Goal: Transaction & Acquisition: Download file/media

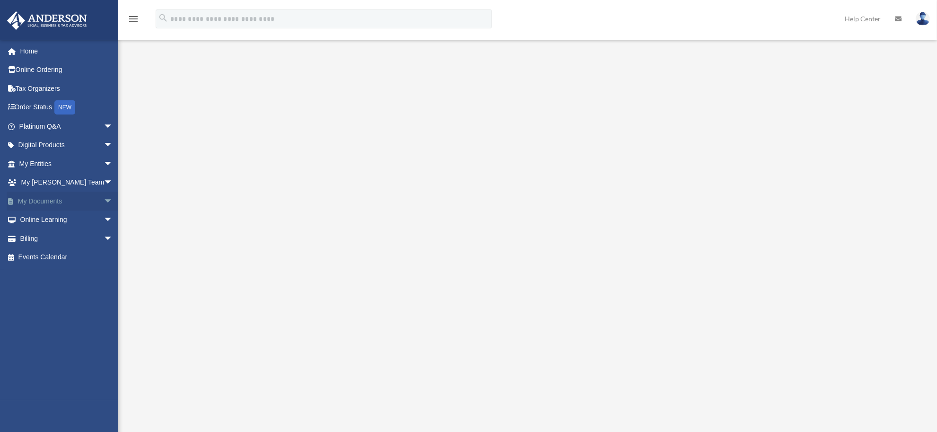
click at [86, 200] on link "My Documents arrow_drop_down" at bounding box center [67, 200] width 121 height 19
drag, startPoint x: 86, startPoint y: 200, endPoint x: 190, endPoint y: 159, distance: 112.1
click at [190, 159] on div at bounding box center [526, 254] width 693 height 378
click at [104, 199] on span "arrow_drop_down" at bounding box center [113, 200] width 19 height 19
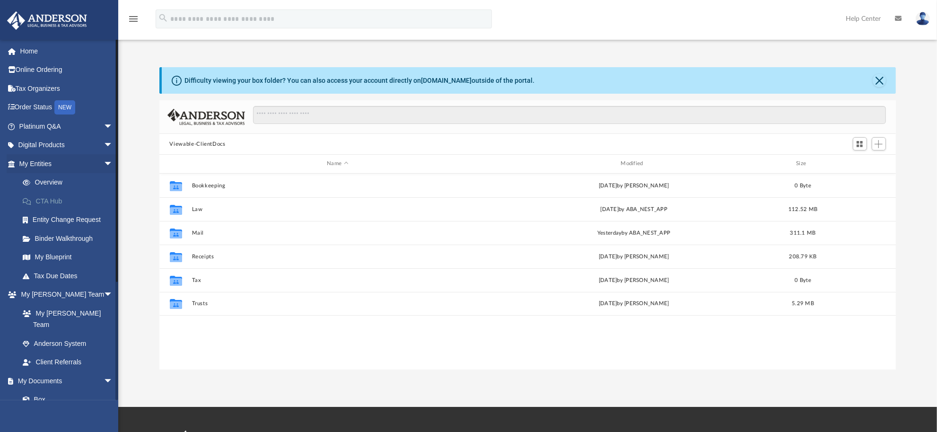
scroll to position [206, 727]
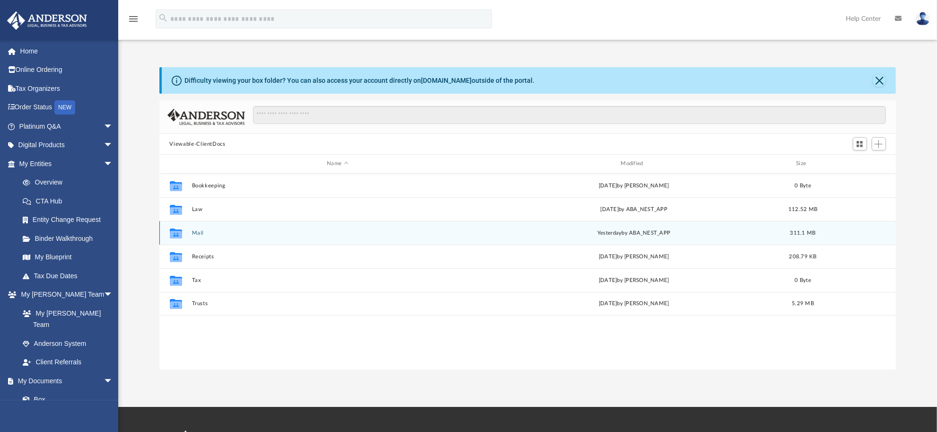
click at [217, 240] on div "Collaborated Folder Mail yesterday by ABA_NEST_APP 311.1 MB" at bounding box center [527, 233] width 737 height 24
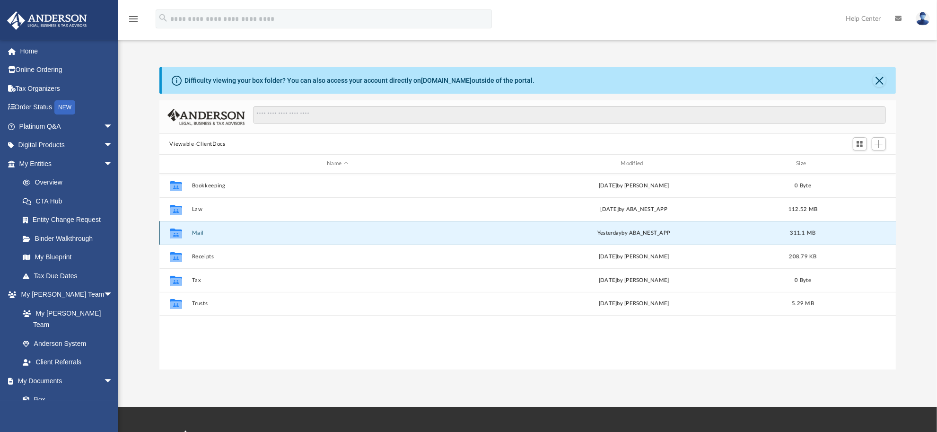
click at [200, 233] on button "Mail" at bounding box center [337, 233] width 292 height 6
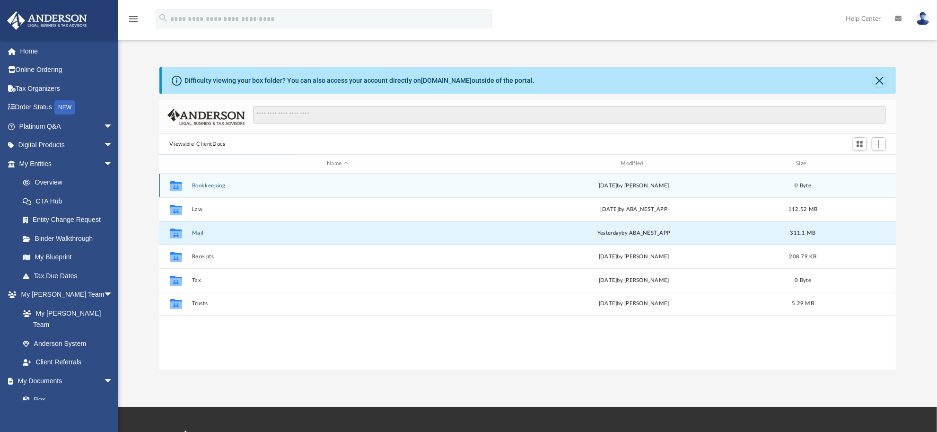
scroll to position [176, 727]
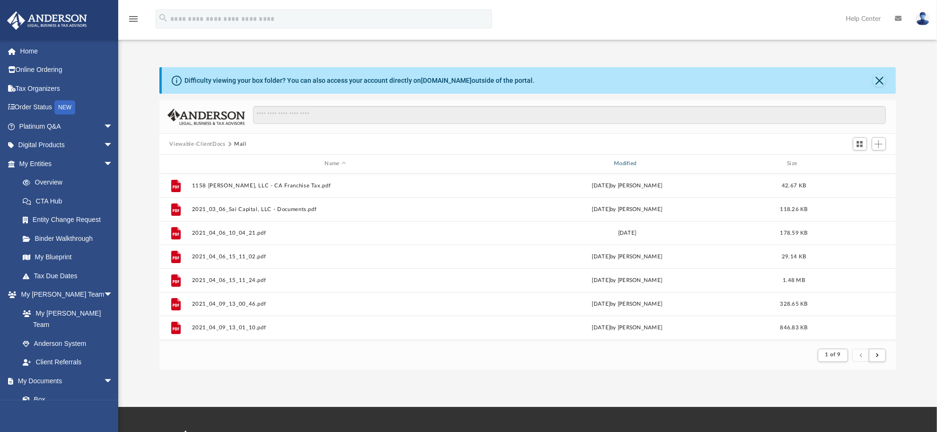
click at [618, 163] on div "Modified" at bounding box center [626, 163] width 287 height 9
click at [625, 161] on div "Modified" at bounding box center [626, 163] width 287 height 9
click at [633, 164] on div "Modified" at bounding box center [626, 163] width 287 height 9
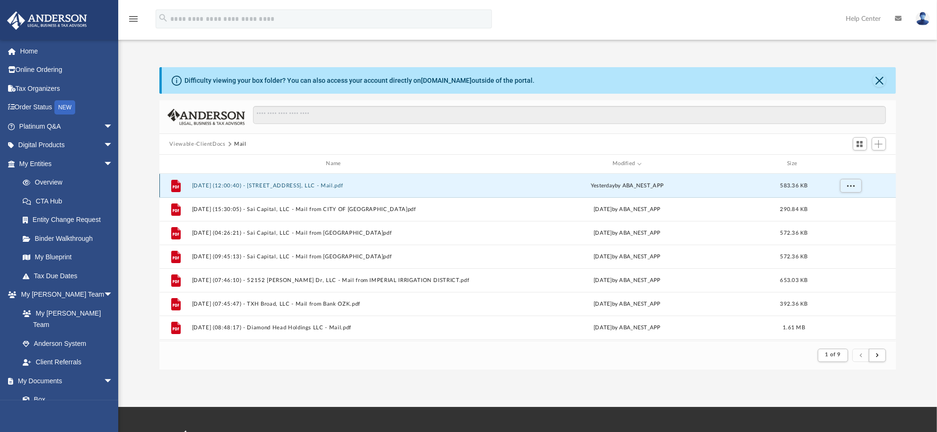
click at [306, 183] on button "2025.08.20 (12:00:40) - 2353 Exeter Dr, LLC - Mail.pdf" at bounding box center [334, 186] width 287 height 6
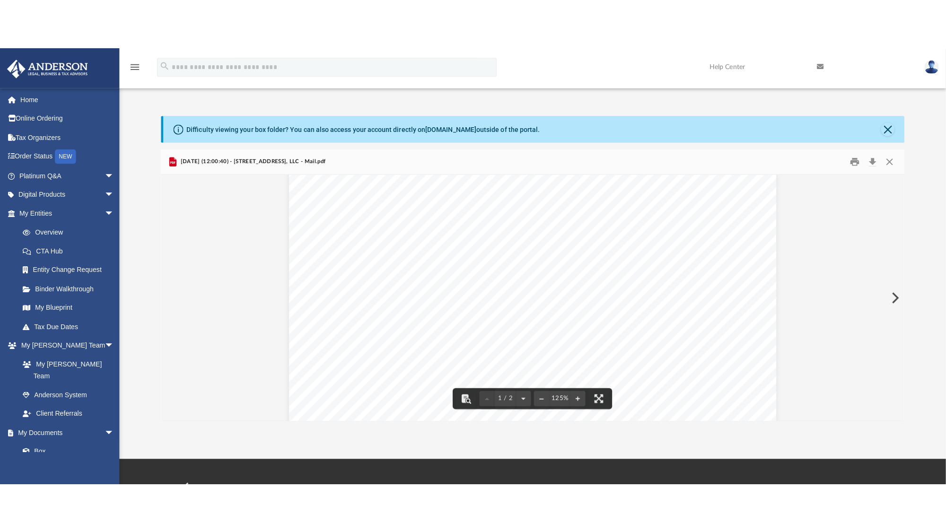
scroll to position [118, 0]
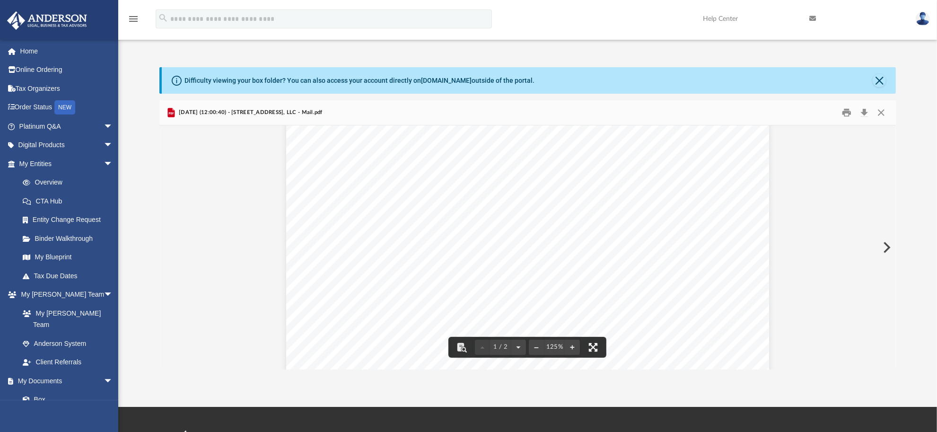
click at [593, 352] on button "File preview" at bounding box center [592, 347] width 21 height 21
click at [863, 109] on button "Download" at bounding box center [864, 112] width 17 height 15
